Goal: Find specific page/section

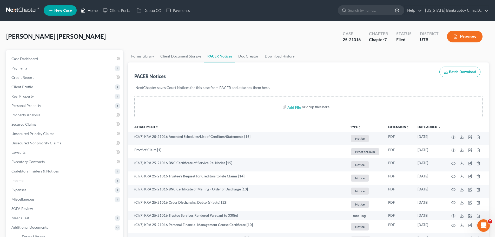
click at [93, 11] on link "Home" at bounding box center [89, 10] width 22 height 9
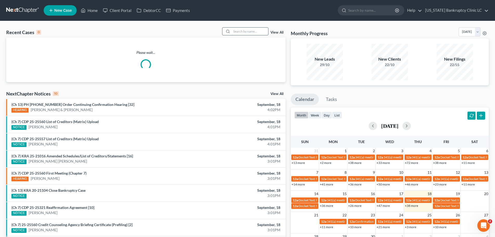
click at [238, 30] on input "search" at bounding box center [250, 32] width 36 height 8
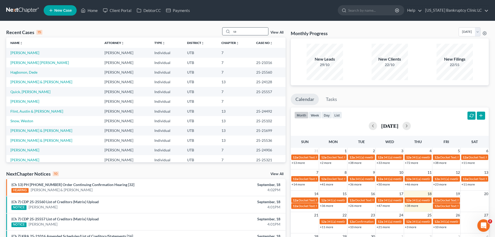
type input "s"
click at [156, 10] on link "DebtorCC" at bounding box center [148, 10] width 29 height 9
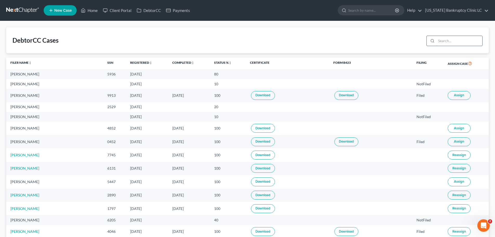
click at [443, 40] on input "search" at bounding box center [459, 41] width 46 height 10
type input "[PERSON_NAME]"
